Goal: Task Accomplishment & Management: Complete application form

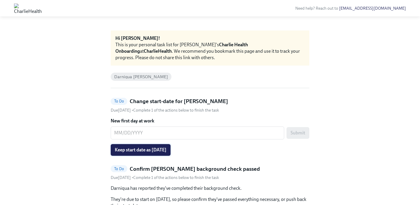
click at [151, 150] on span "Keep start date as 09/02/2025" at bounding box center [141, 150] width 52 height 6
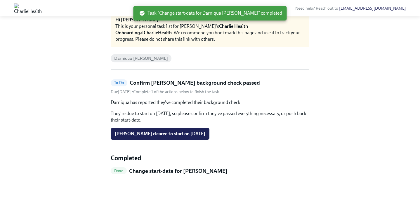
scroll to position [24, 0]
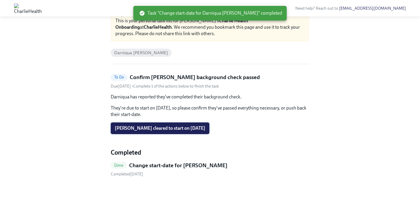
click at [173, 127] on span "Darniqua Brookshire cleared to start on 09/02/2025" at bounding box center [160, 128] width 91 height 6
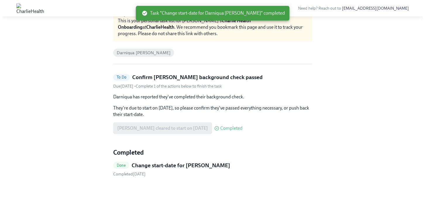
scroll to position [0, 0]
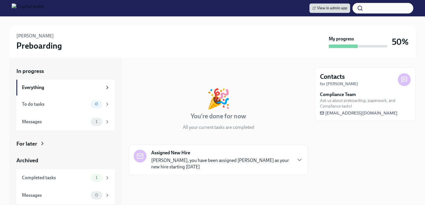
click at [32, 142] on div "For later" at bounding box center [26, 144] width 21 height 8
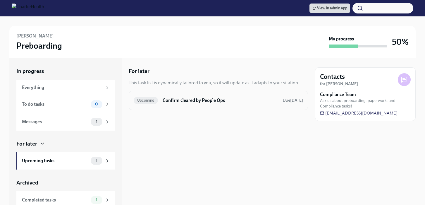
click at [184, 96] on div "Upcoming Confirm cleared by People Ops Due [DATE]" at bounding box center [218, 100] width 169 height 9
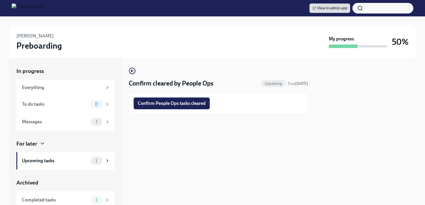
click at [191, 103] on span "Confirm People Ops tasks cleared" at bounding box center [172, 103] width 68 height 6
